Goal: Task Accomplishment & Management: Use online tool/utility

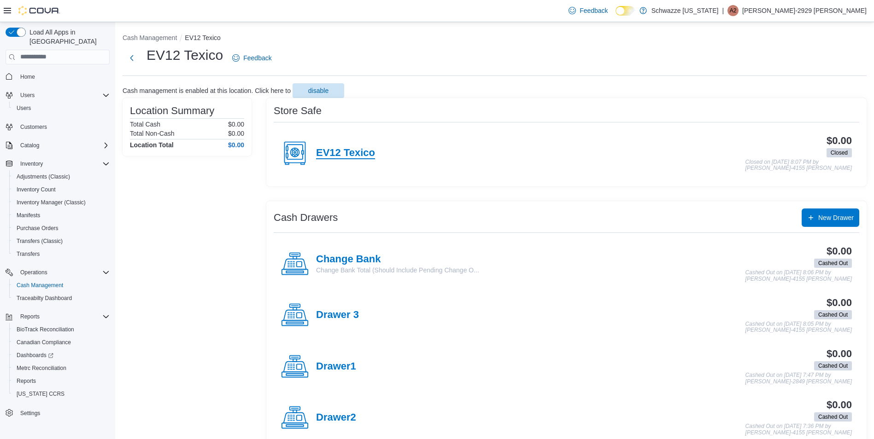
click at [319, 152] on h4 "EV12 Texico" at bounding box center [345, 153] width 59 height 12
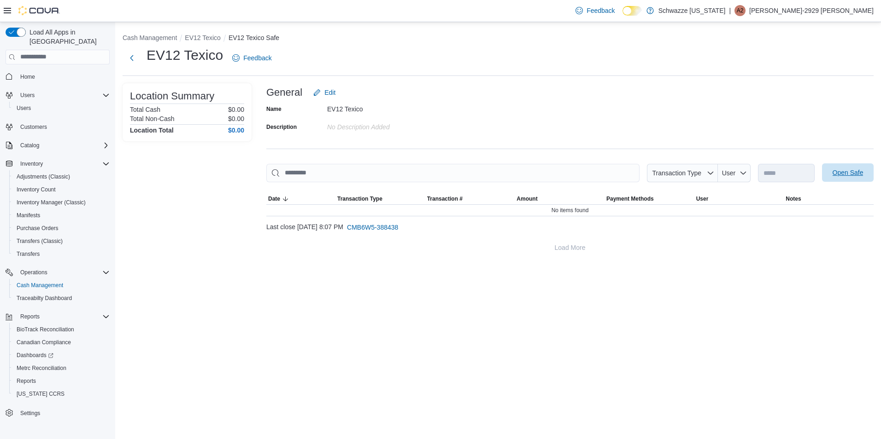
click at [824, 171] on button "Open Safe" at bounding box center [848, 172] width 52 height 18
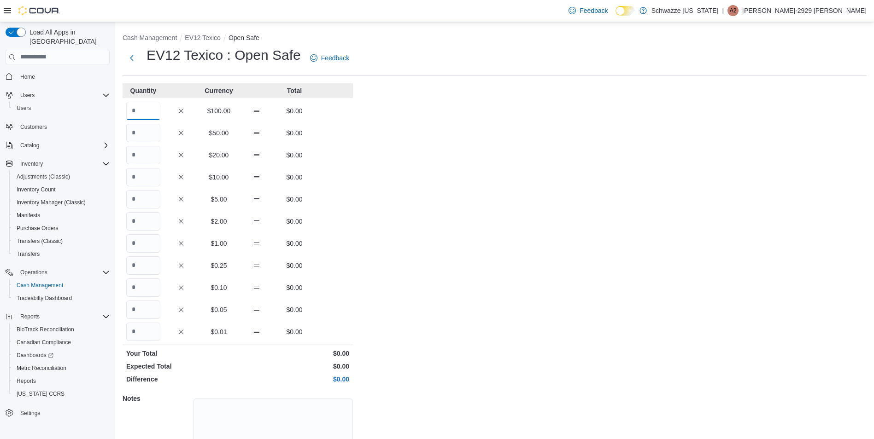
click at [133, 105] on input "Quantity" at bounding box center [143, 111] width 34 height 18
type input "**"
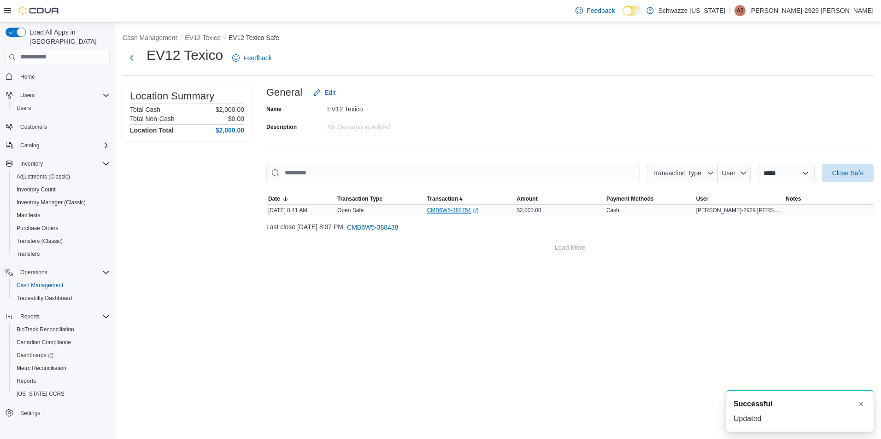
click at [457, 213] on link "CMB6W5-388754 (opens in a new tab or window)" at bounding box center [452, 210] width 51 height 7
click at [857, 172] on span "Close Safe" at bounding box center [847, 172] width 31 height 9
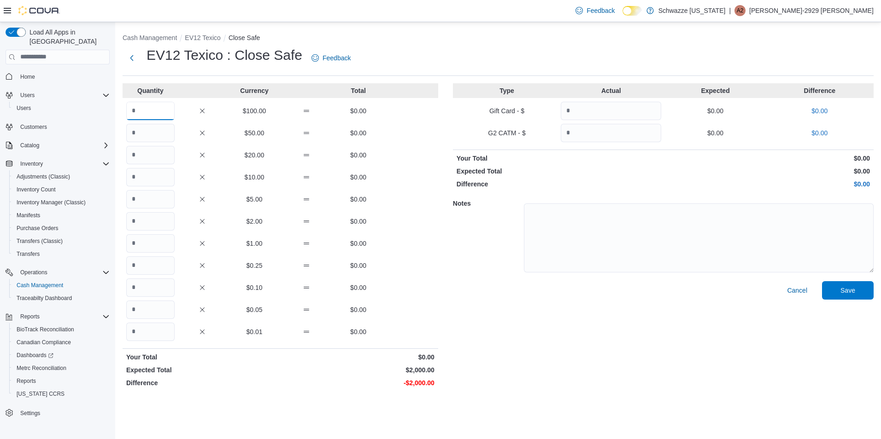
click at [158, 112] on input "Quantity" at bounding box center [150, 111] width 48 height 18
type input "**"
click at [855, 294] on span "Save" at bounding box center [847, 290] width 41 height 18
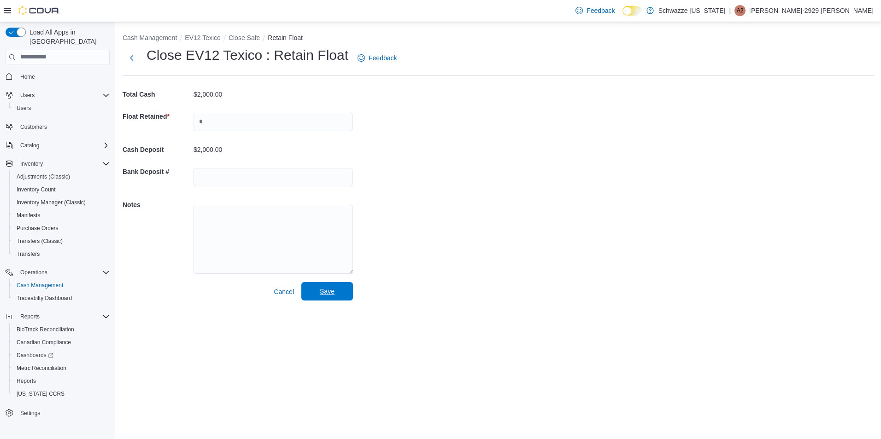
click at [344, 291] on span "Save" at bounding box center [327, 291] width 41 height 18
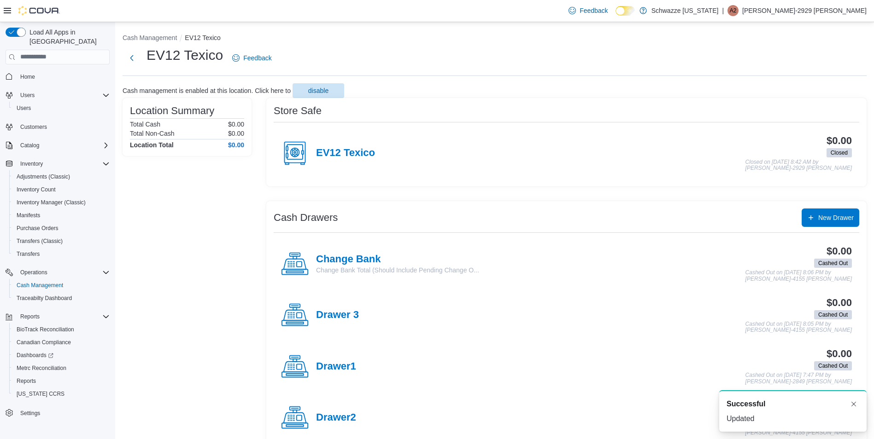
click at [375, 142] on div "$0.00 Closed Closed on September 11, 2025 8:42 AM by Adrian-2929 Telles" at bounding box center [613, 153] width 477 height 36
click at [371, 151] on h4 "EV12 Texico" at bounding box center [345, 153] width 59 height 12
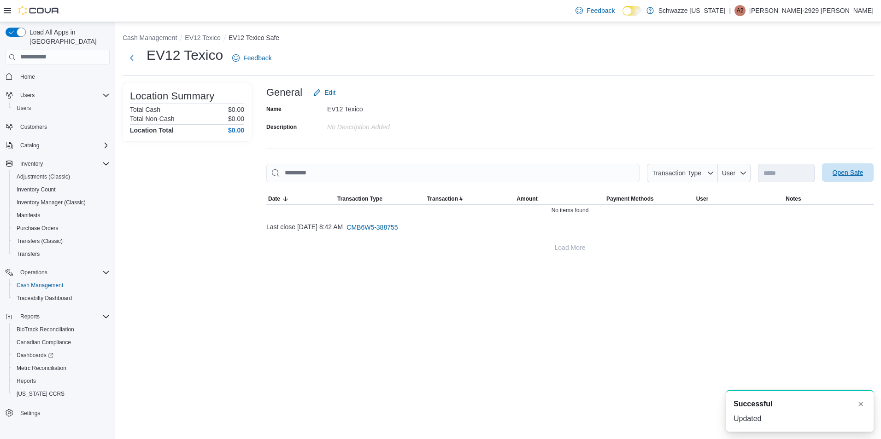
click at [863, 167] on span "Open Safe" at bounding box center [847, 172] width 41 height 18
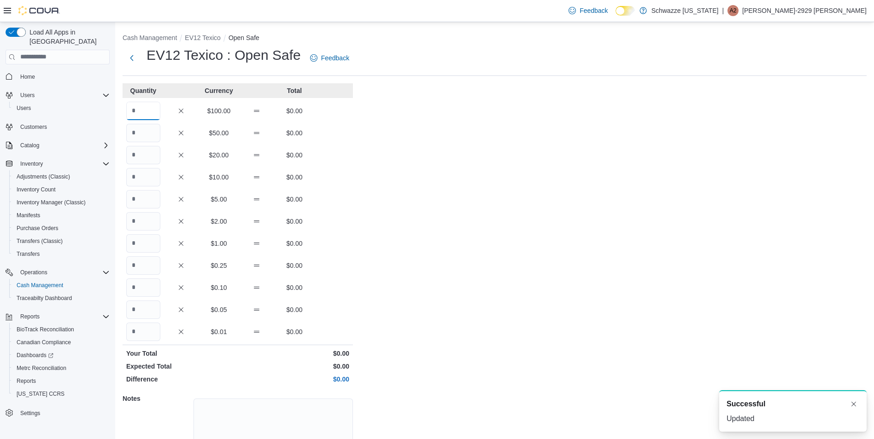
click at [140, 111] on input "Quantity" at bounding box center [143, 111] width 34 height 18
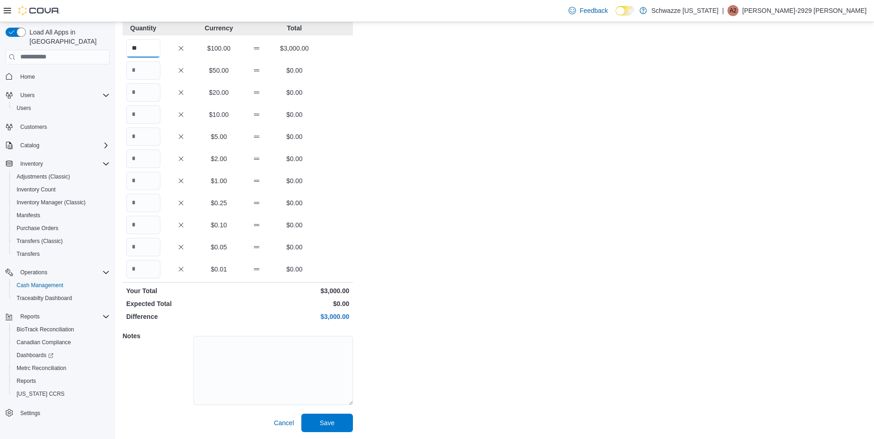
scroll to position [63, 0]
type input "**"
click at [330, 420] on span "Save" at bounding box center [327, 422] width 15 height 9
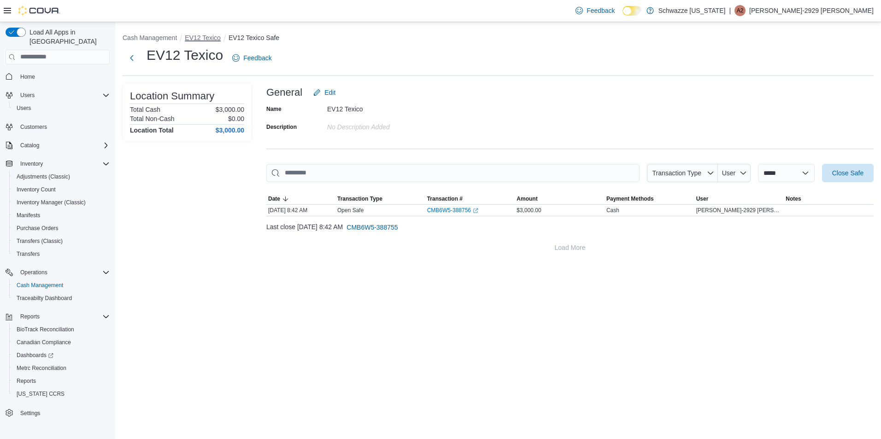
click at [204, 35] on button "EV12 Texico" at bounding box center [203, 37] width 36 height 7
